Goal: Information Seeking & Learning: Learn about a topic

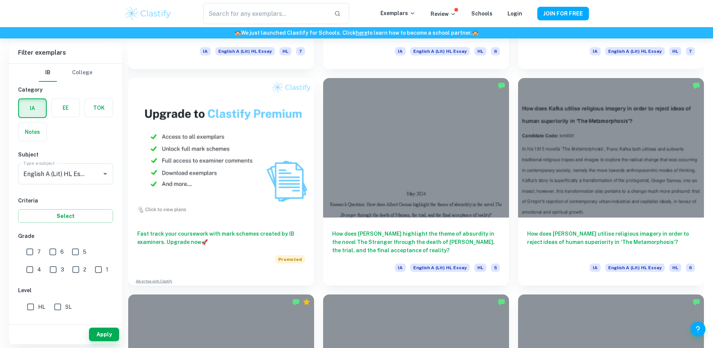
scroll to position [913, 0]
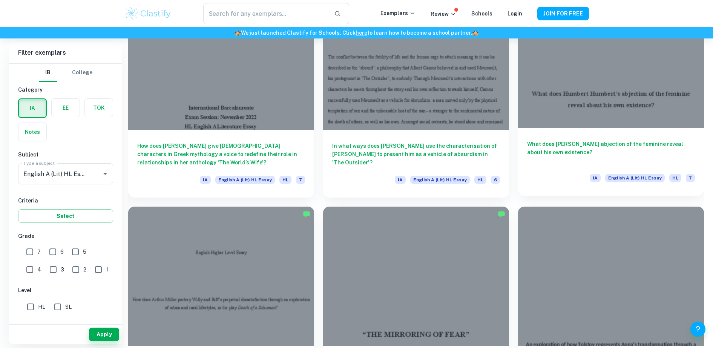
click at [577, 158] on h6 "What does [PERSON_NAME] abjection of the feminine reveal about his own existenc…" at bounding box center [611, 152] width 168 height 25
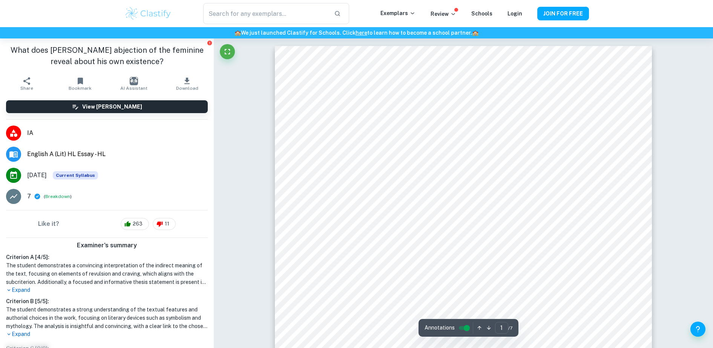
scroll to position [304, 0]
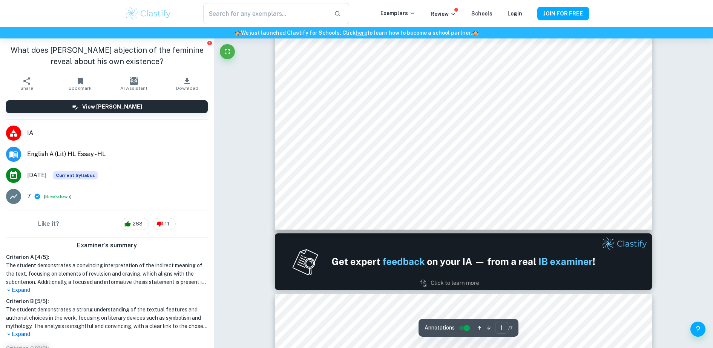
type input "2"
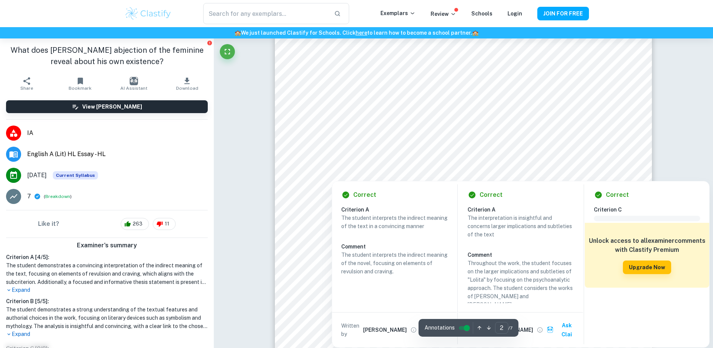
scroll to position [589, 0]
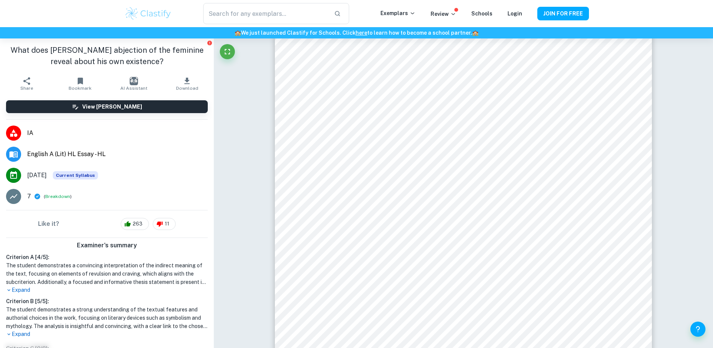
drag, startPoint x: 47, startPoint y: 198, endPoint x: 52, endPoint y: 207, distance: 10.1
click at [52, 207] on ul "IA English A (Lit) HL Essay - HL [DATE] Current Syllabus 7 ( Breakdown )" at bounding box center [107, 164] width 214 height 90
click at [61, 194] on button "Breakdown" at bounding box center [57, 196] width 25 height 7
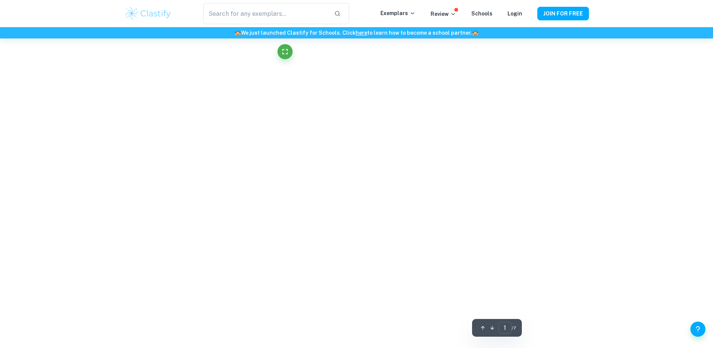
type input "2"
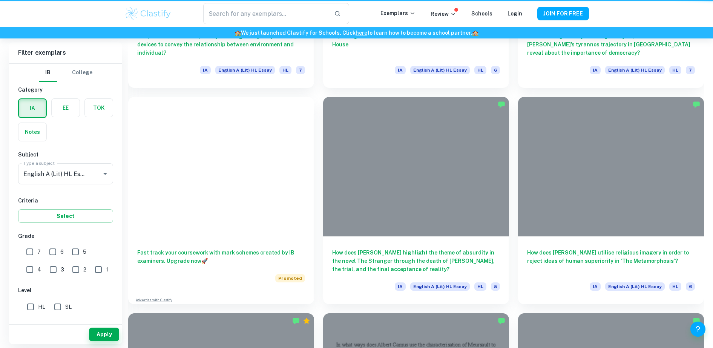
scroll to position [913, 0]
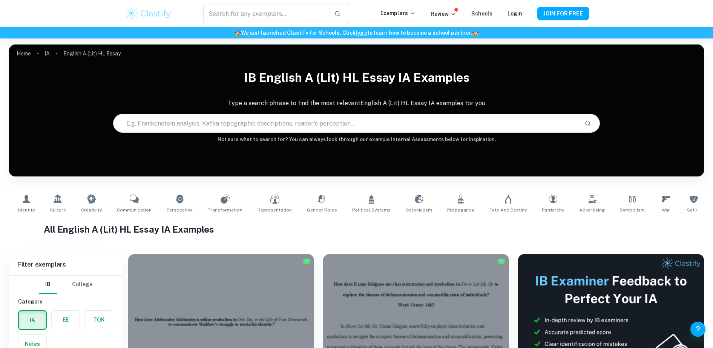
scroll to position [304, 0]
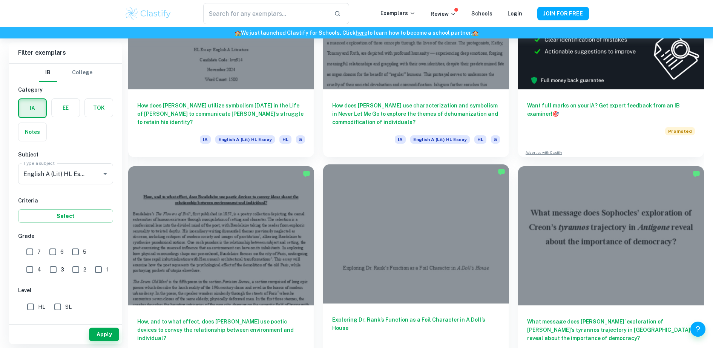
click at [355, 265] on div at bounding box center [416, 233] width 186 height 139
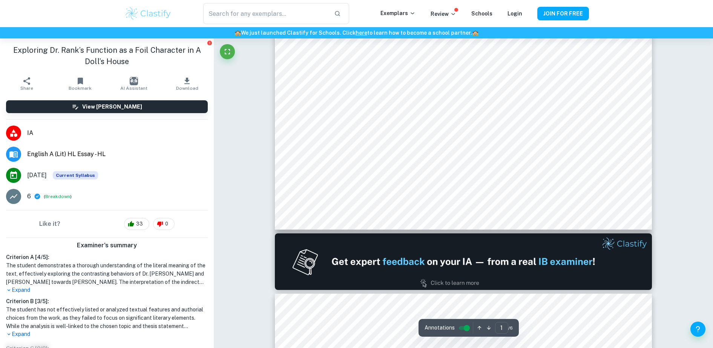
type input "2"
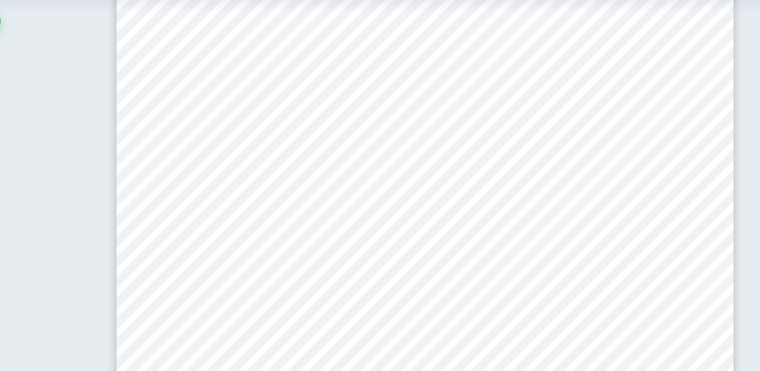
scroll to position [589, 0]
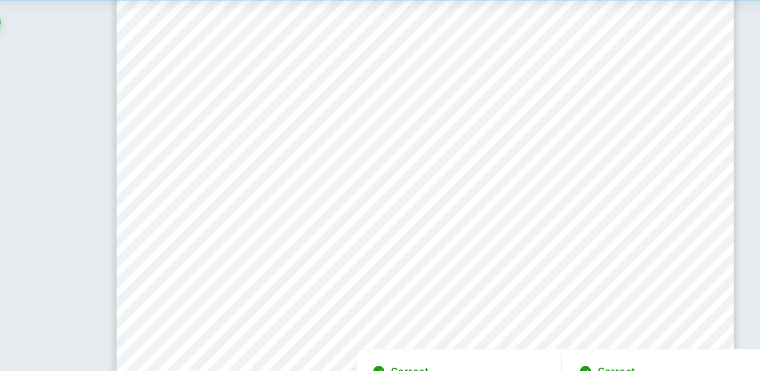
click at [624, 213] on div at bounding box center [494, 211] width 288 height 26
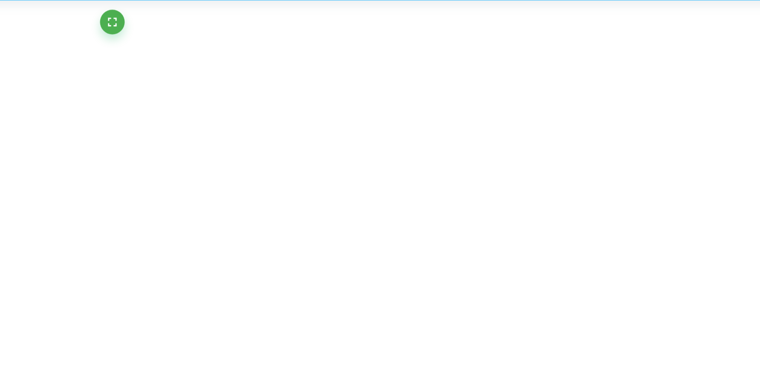
scroll to position [143, 0]
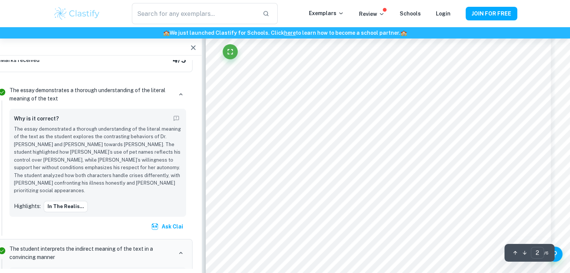
scroll to position [529, 15]
click at [563, 22] on div "​ Exemplars Review Schools Login JOIN FOR FREE" at bounding box center [285, 13] width 570 height 27
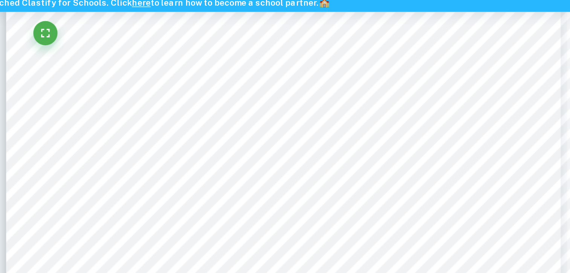
scroll to position [533, 15]
